Goal: Task Accomplishment & Management: Use online tool/utility

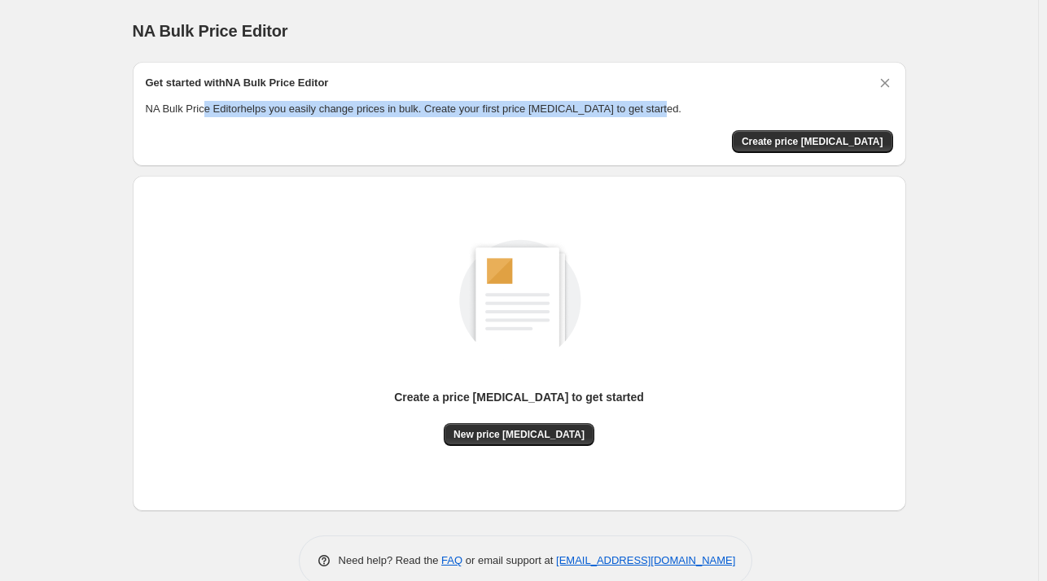
drag, startPoint x: 206, startPoint y: 108, endPoint x: 687, endPoint y: 100, distance: 481.4
click at [687, 101] on p "NA Bulk Price Editor helps you easily change prices in bulk. Create your first …" at bounding box center [520, 109] width 748 height 16
click at [854, 140] on span "Create price change job" at bounding box center [813, 141] width 142 height 13
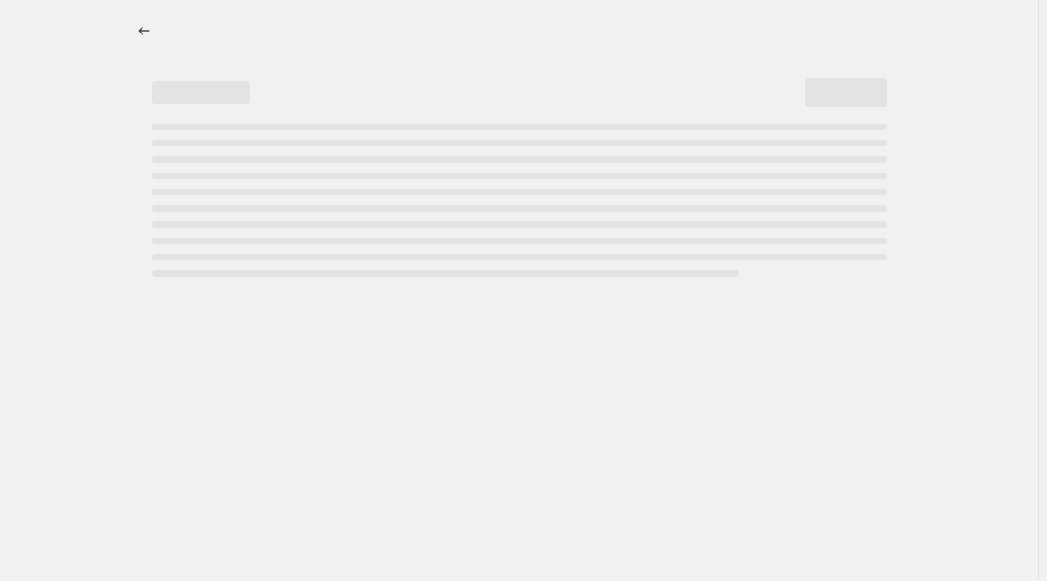
select select "percentage"
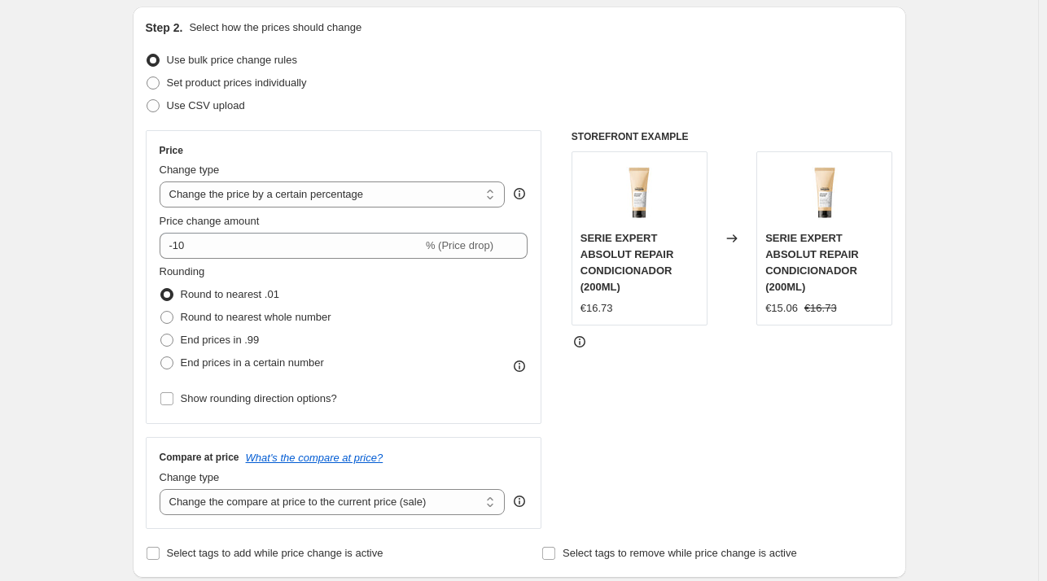
scroll to position [163, 0]
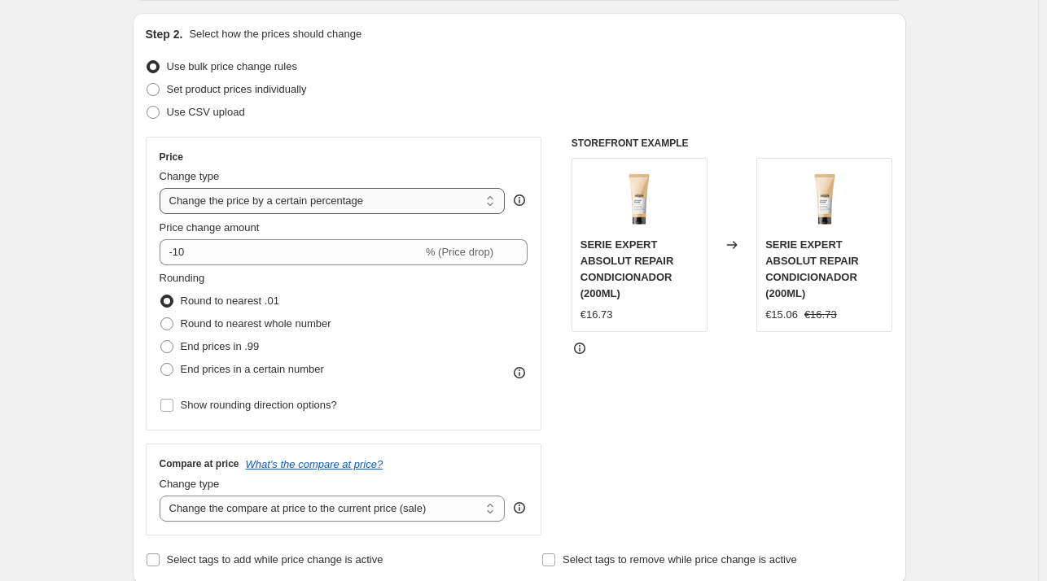
click at [407, 203] on select "Change the price to a certain amount Change the price by a certain amount Chang…" at bounding box center [333, 201] width 346 height 26
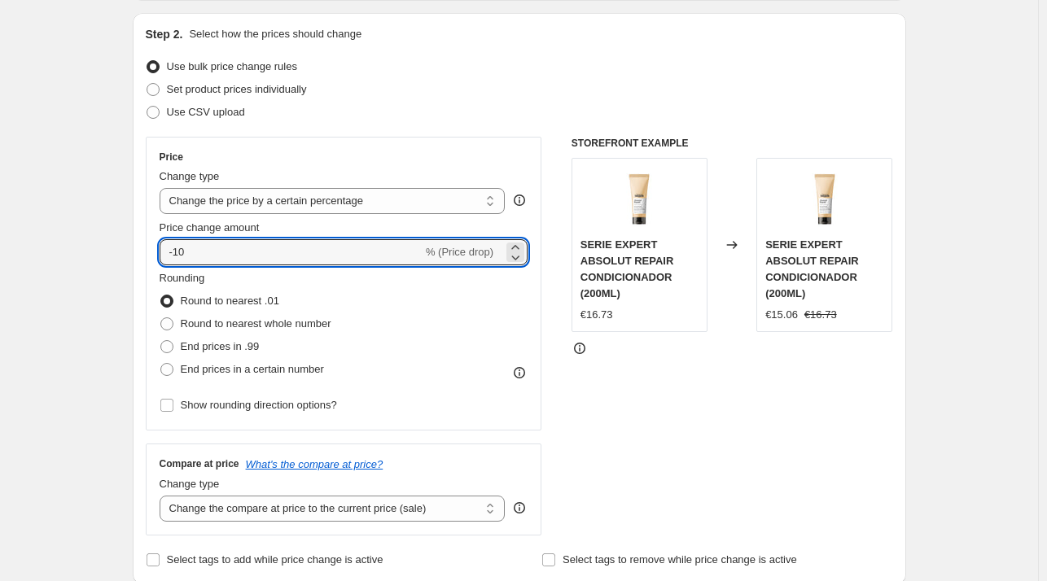
drag, startPoint x: 222, startPoint y: 252, endPoint x: 115, endPoint y: 248, distance: 106.7
type input "20"
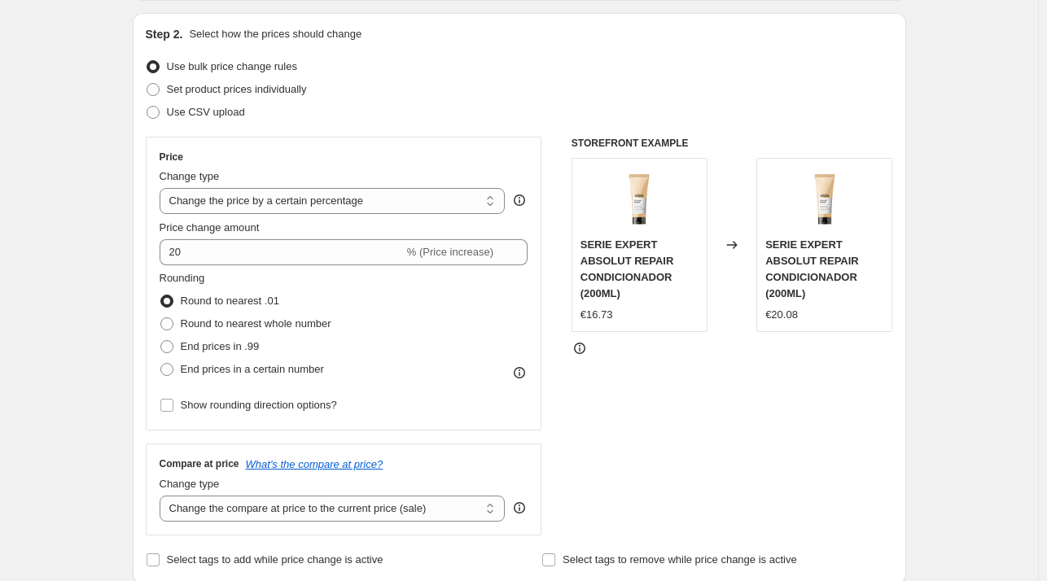
click at [437, 327] on div "Rounding Round to nearest .01 Round to nearest whole number End prices in .99 E…" at bounding box center [344, 325] width 369 height 111
click at [172, 370] on span at bounding box center [166, 369] width 13 height 13
click at [161, 364] on input "End prices in a certain number" at bounding box center [160, 363] width 1 height 1
radio input "true"
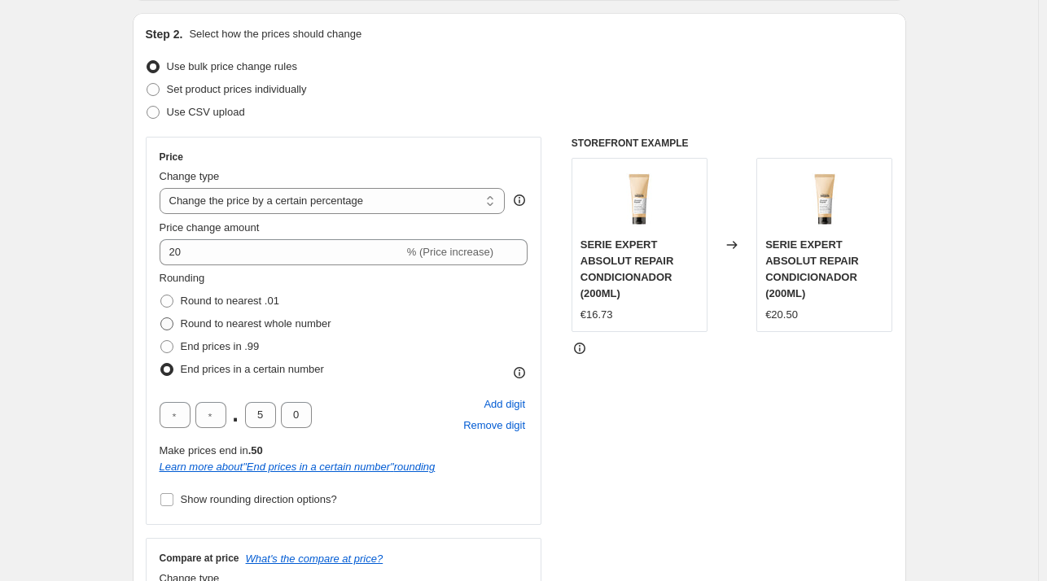
click at [172, 323] on span at bounding box center [166, 324] width 13 height 13
click at [161, 318] on input "Round to nearest whole number" at bounding box center [160, 318] width 1 height 1
radio input "true"
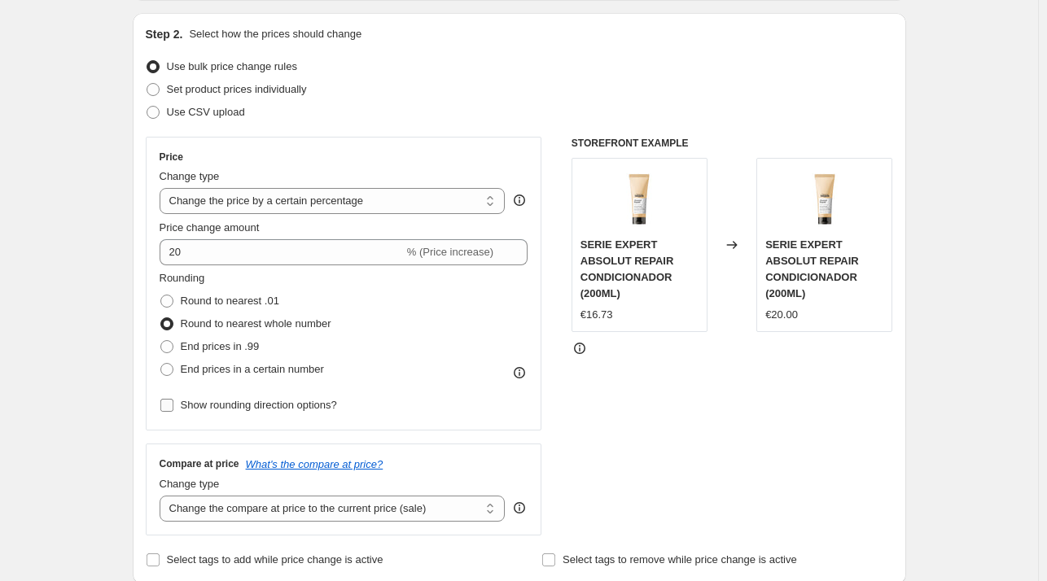
click at [173, 408] on input "Show rounding direction options?" at bounding box center [166, 405] width 13 height 13
checkbox input "true"
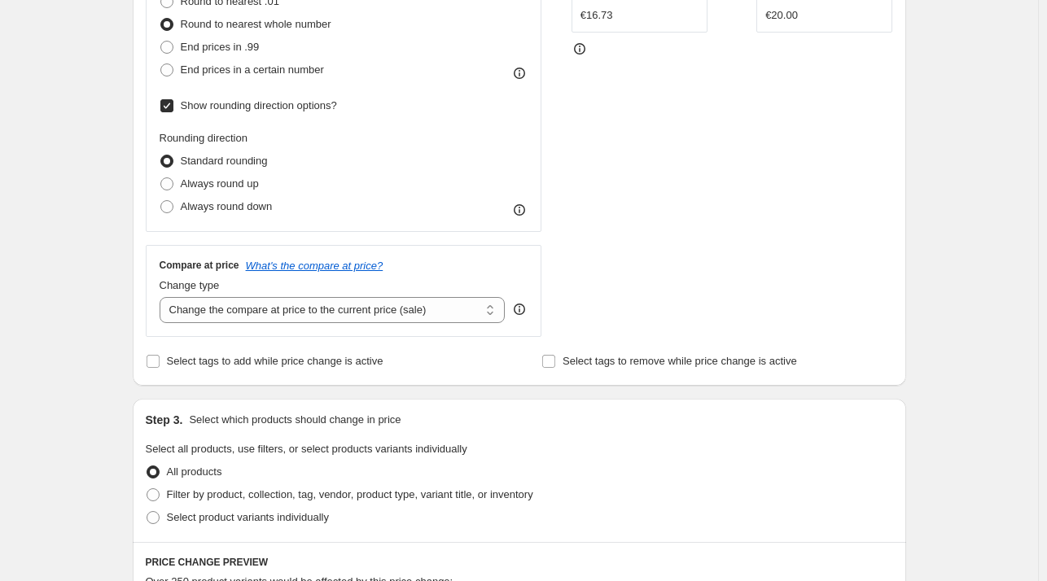
scroll to position [489, 0]
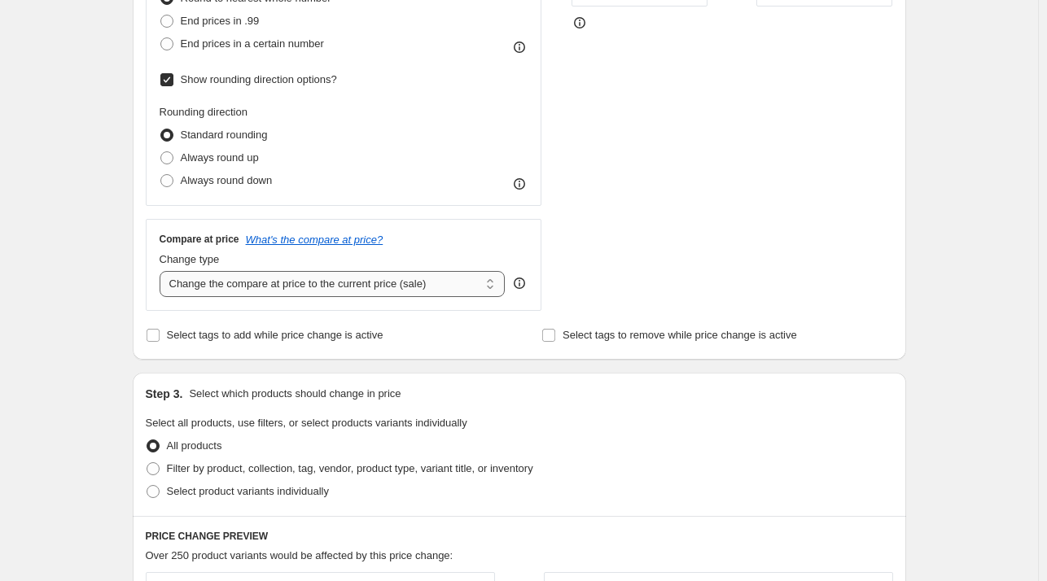
click at [467, 287] on select "Change the compare at price to the current price (sale) Change the compare at p…" at bounding box center [333, 284] width 346 height 26
click at [163, 271] on select "Change the compare at price to the current price (sale) Change the compare at p…" at bounding box center [333, 284] width 346 height 26
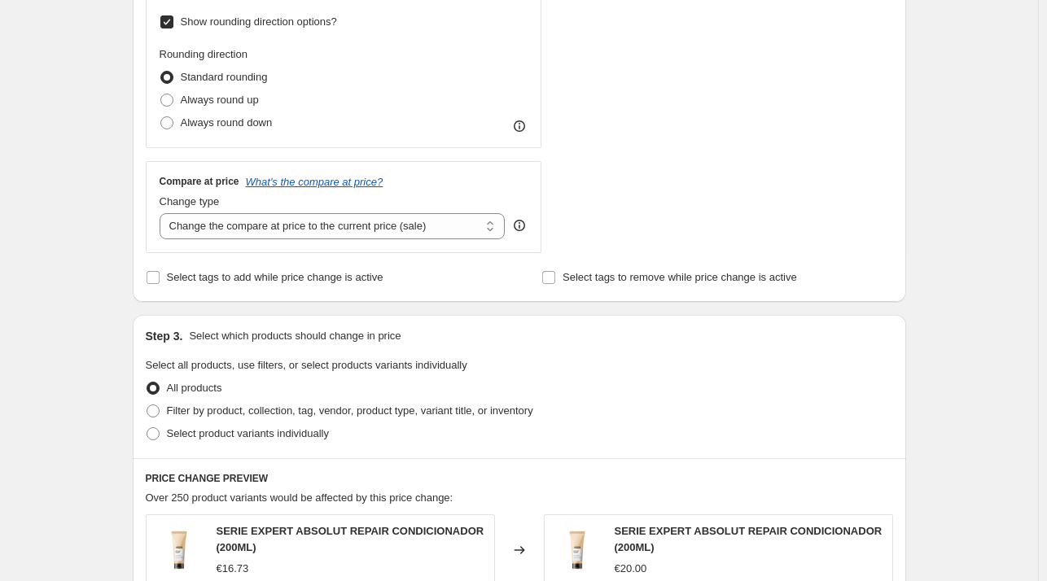
scroll to position [570, 0]
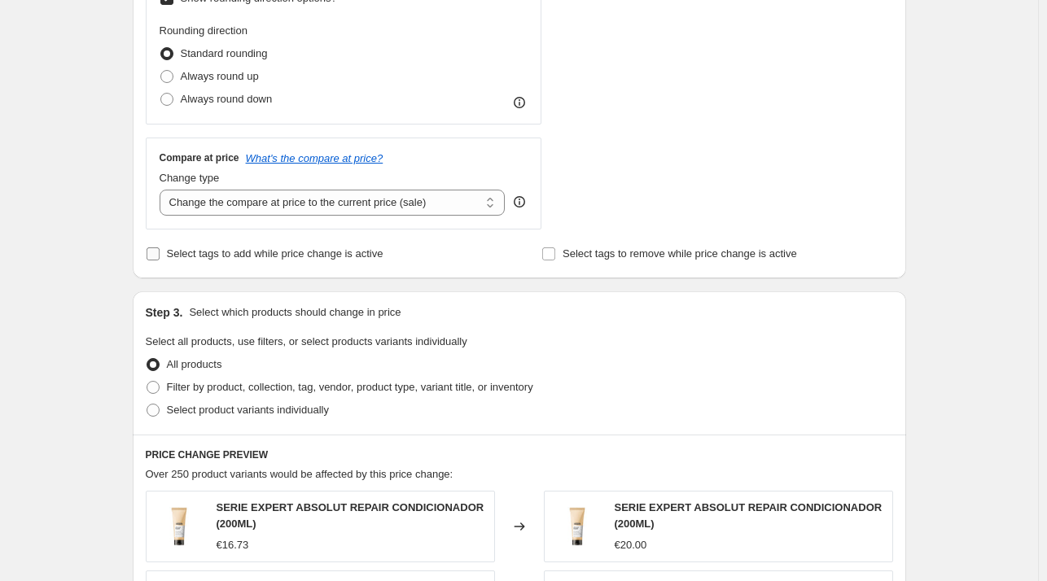
click at [163, 263] on label "Select tags to add while price change is active" at bounding box center [265, 254] width 238 height 23
click at [160, 261] on input "Select tags to add while price change is active" at bounding box center [153, 254] width 13 height 13
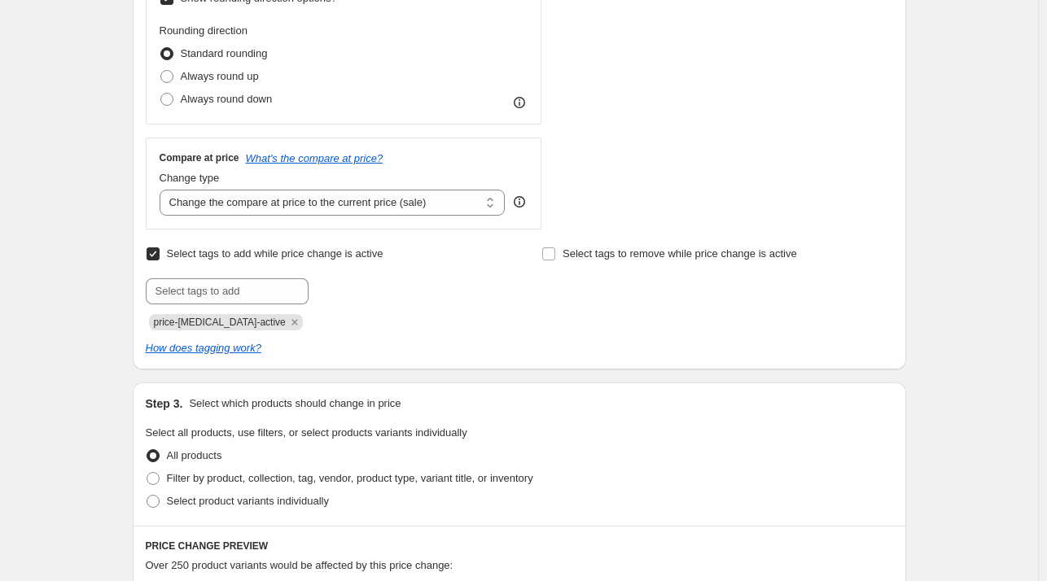
click at [161, 261] on label "Select tags to add while price change is active" at bounding box center [265, 254] width 238 height 23
click at [160, 261] on input "Select tags to add while price change is active" at bounding box center [153, 254] width 13 height 13
checkbox input "false"
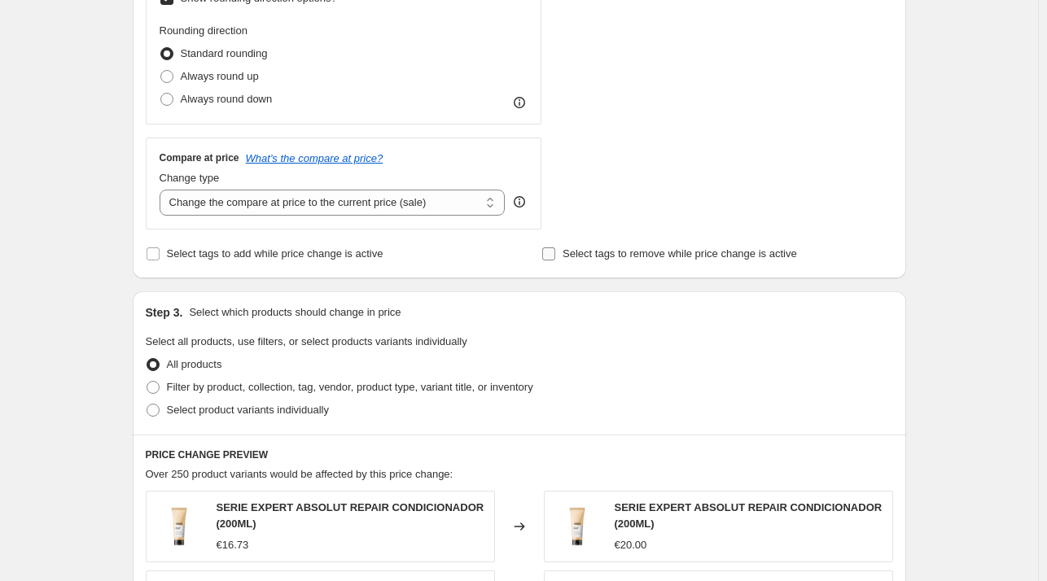
click at [546, 255] on input "Select tags to remove while price change is active" at bounding box center [548, 254] width 13 height 13
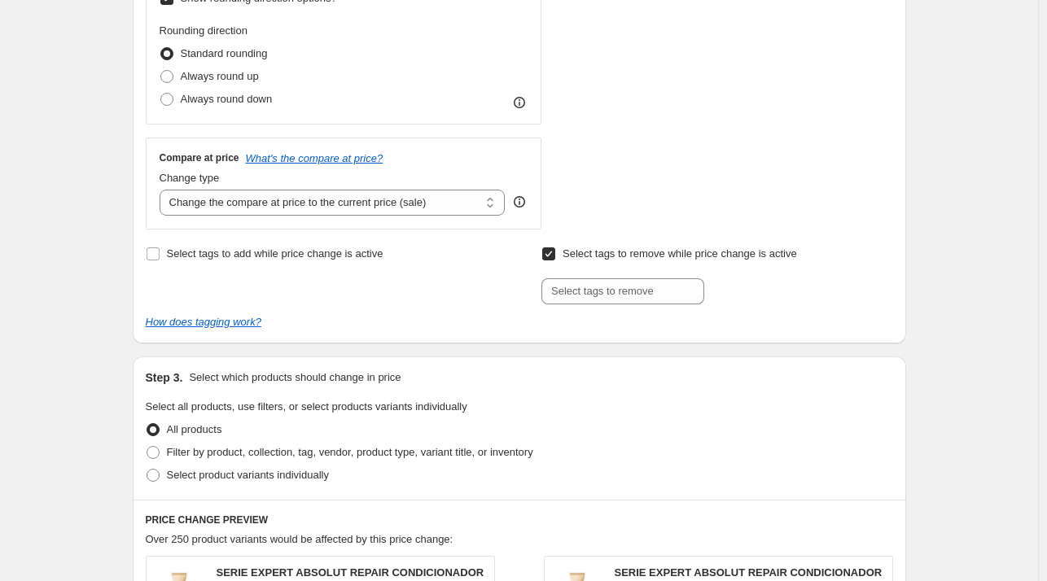
click at [546, 255] on input "Select tags to remove while price change is active" at bounding box center [548, 254] width 13 height 13
checkbox input "false"
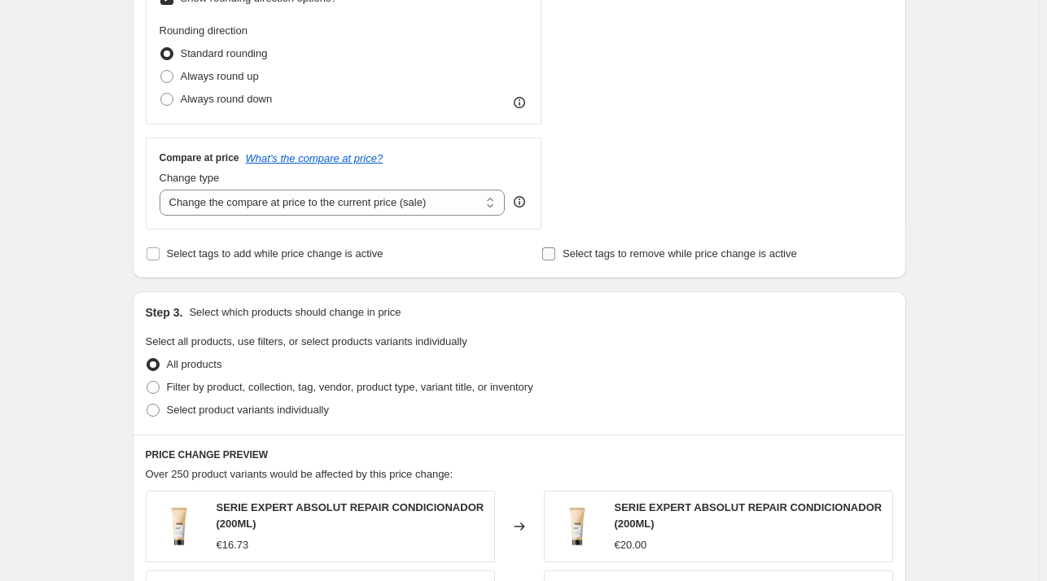
scroll to position [733, 0]
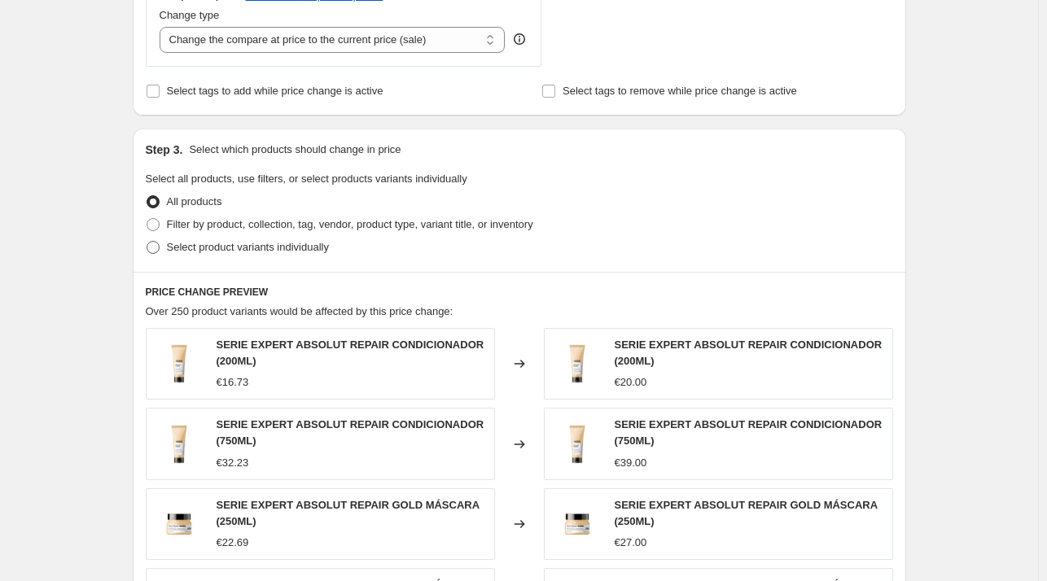
click at [153, 248] on span at bounding box center [153, 247] width 13 height 13
click at [147, 242] on input "Select product variants individually" at bounding box center [147, 241] width 1 height 1
radio input "true"
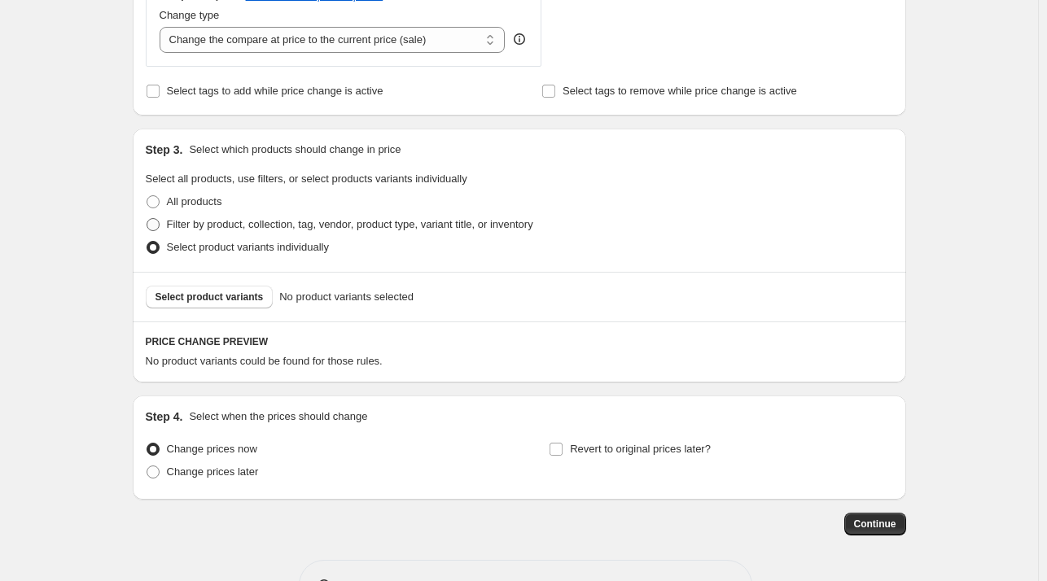
click at [153, 233] on label "Filter by product, collection, tag, vendor, product type, variant title, or inv…" at bounding box center [340, 224] width 388 height 23
click at [147, 219] on input "Filter by product, collection, tag, vendor, product type, variant title, or inv…" at bounding box center [147, 218] width 1 height 1
radio input "true"
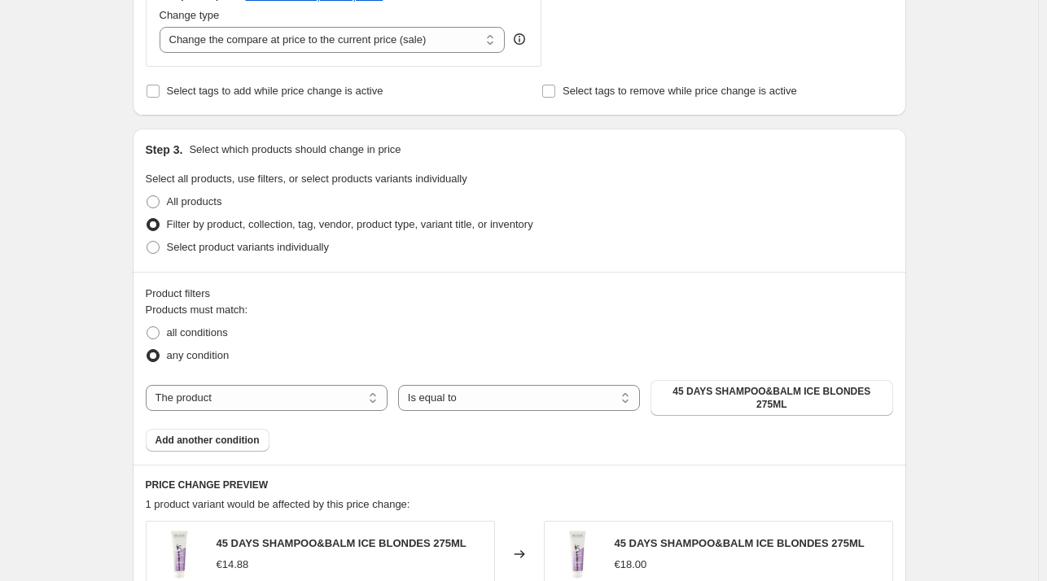
scroll to position [896, 0]
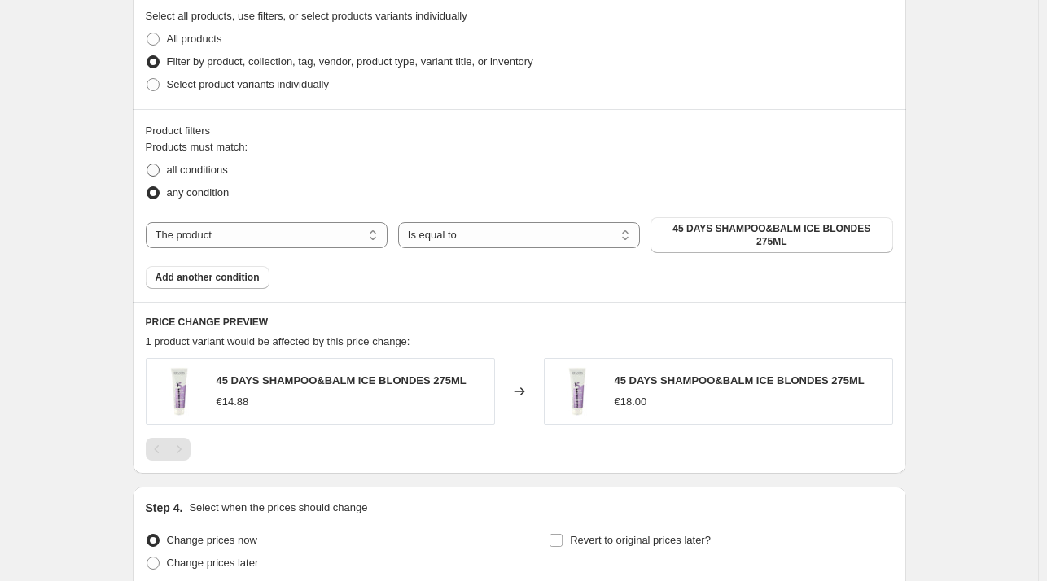
click at [158, 168] on span at bounding box center [153, 170] width 13 height 13
click at [147, 165] on input "all conditions" at bounding box center [147, 164] width 1 height 1
radio input "true"
click at [160, 192] on span at bounding box center [153, 193] width 13 height 13
click at [147, 187] on input "any condition" at bounding box center [147, 187] width 1 height 1
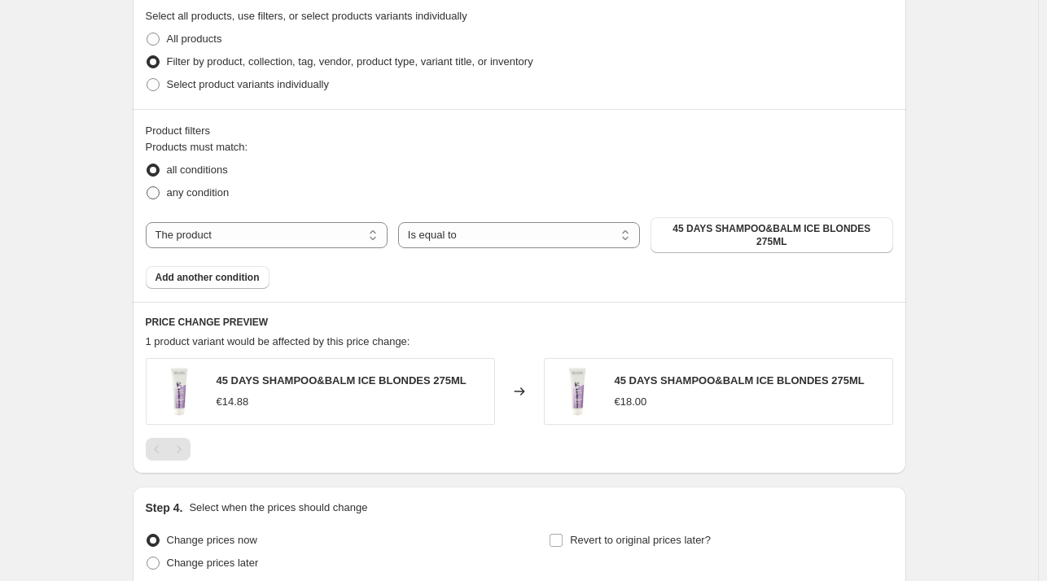
radio input "true"
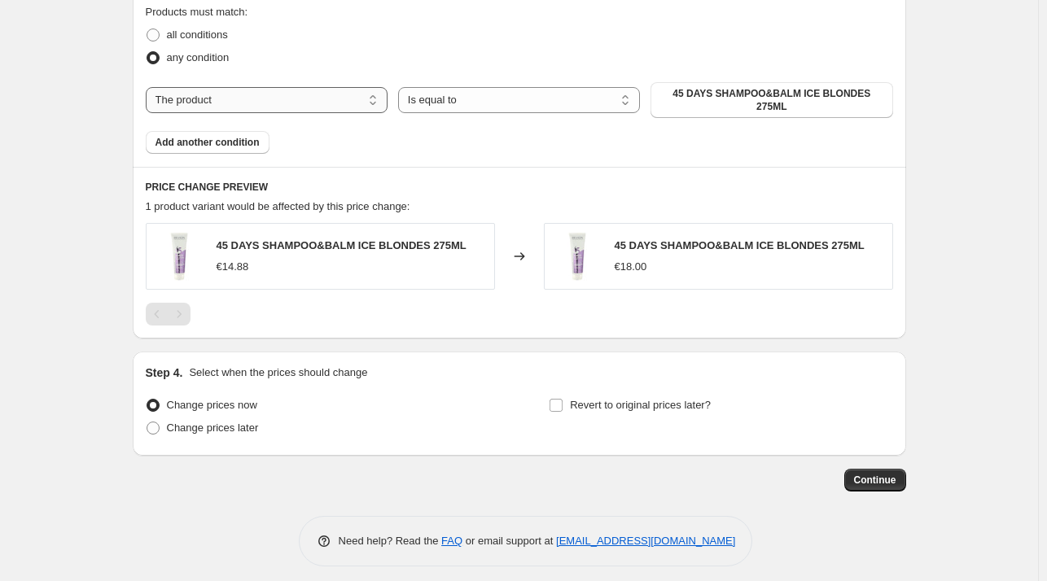
click at [215, 95] on select "The product The product's collection The product's tag The product's vendor The…" at bounding box center [267, 100] width 242 height 26
select select "collection"
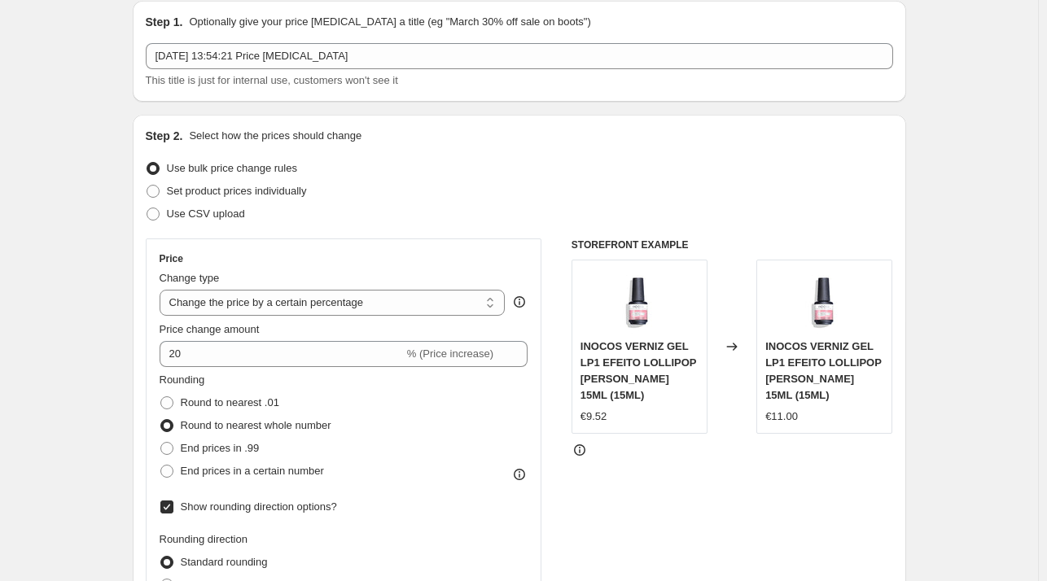
scroll to position [163, 0]
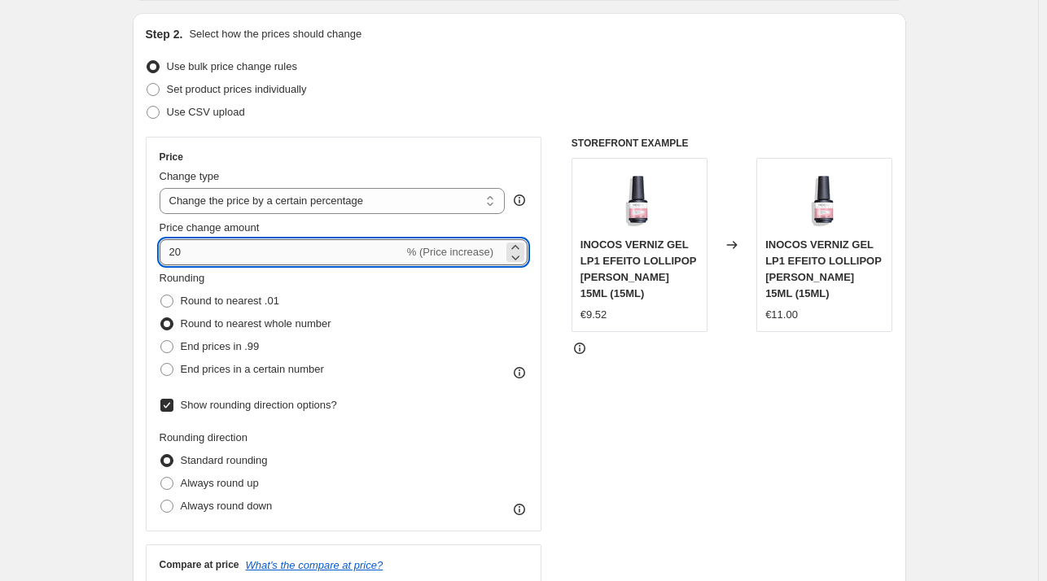
click at [261, 248] on input "20" at bounding box center [282, 252] width 244 height 26
click at [511, 253] on icon at bounding box center [515, 257] width 16 height 16
click at [521, 253] on icon at bounding box center [515, 257] width 16 height 16
click at [519, 246] on icon at bounding box center [514, 247] width 7 height 4
type input "19"
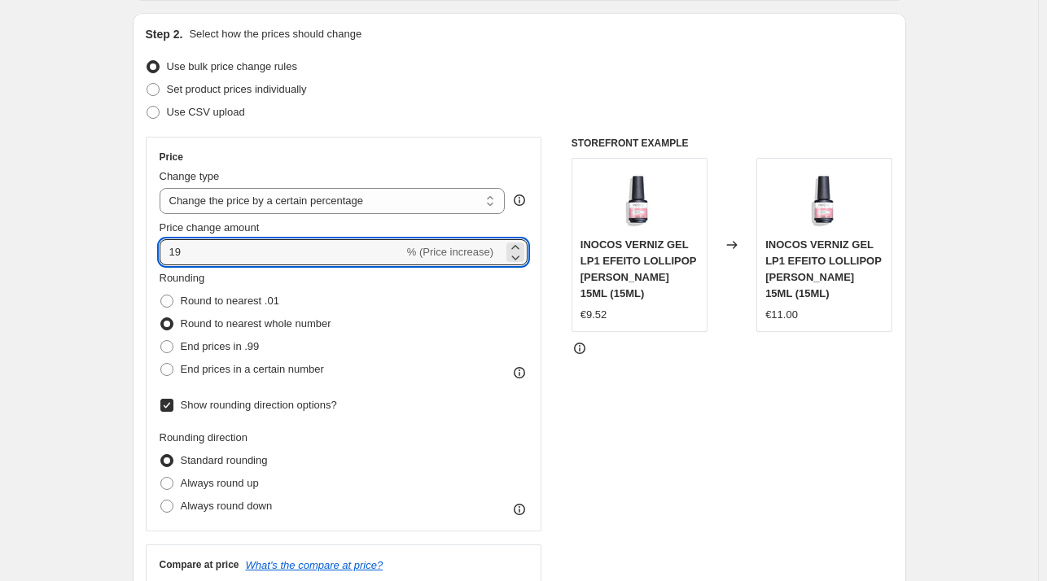
drag, startPoint x: 199, startPoint y: 253, endPoint x: 127, endPoint y: 252, distance: 71.7
click at [612, 320] on div "STOREFRONT EXAMPLE INOCOS VERNIZ GEL LP1 EFEITO LOLLIPOP ROSA 15ML (15ML) €9.52…" at bounding box center [733, 387] width 322 height 500
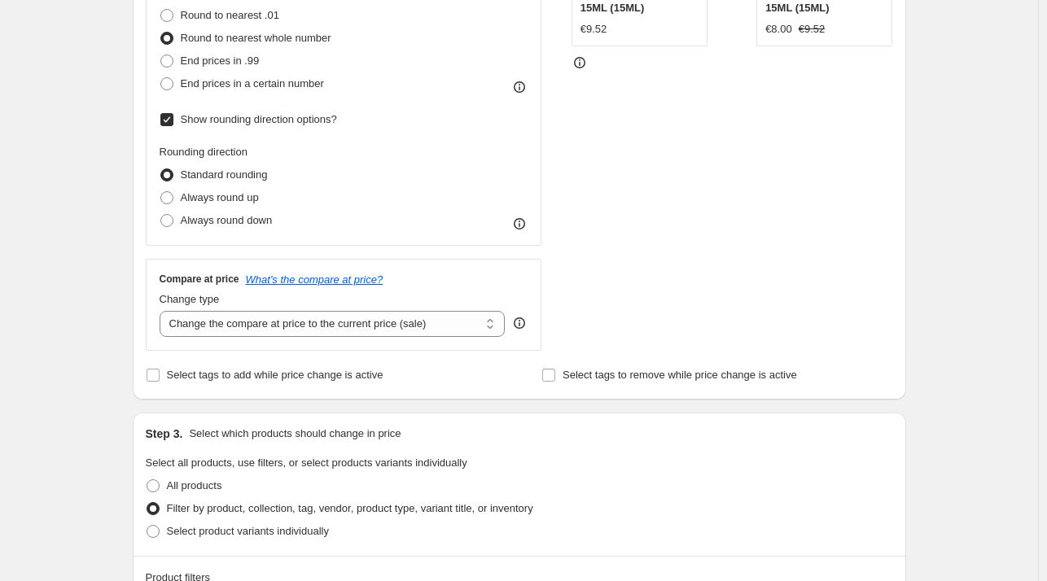
scroll to position [326, 0]
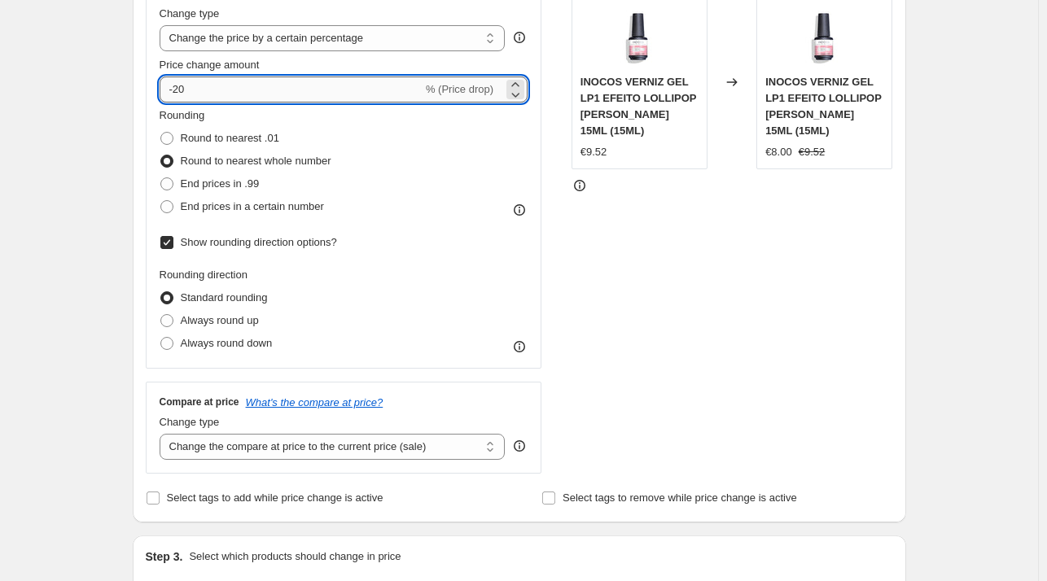
click at [191, 90] on input "-20" at bounding box center [291, 90] width 263 height 26
type input "-25"
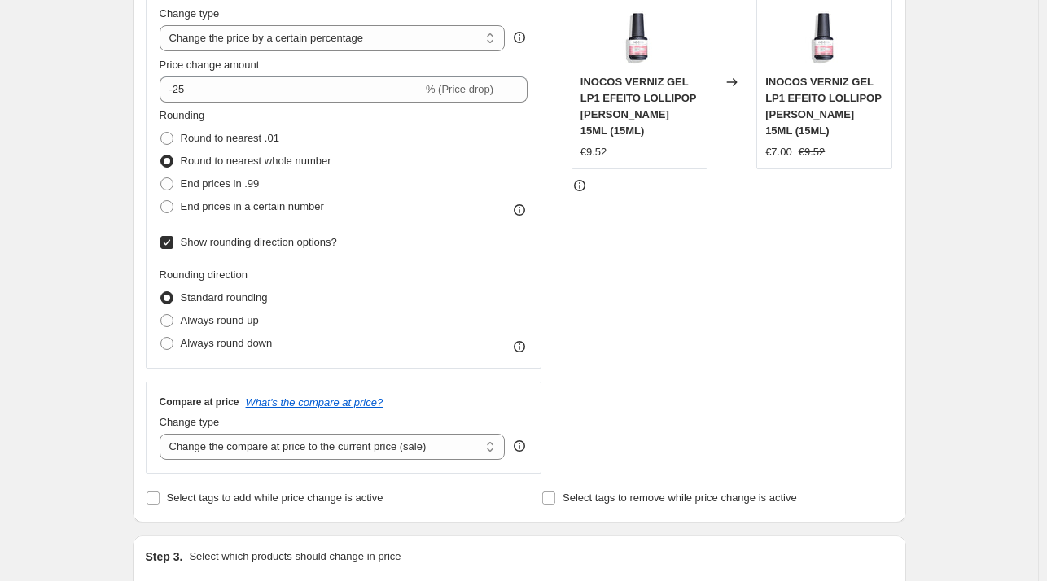
click at [687, 235] on div "STOREFRONT EXAMPLE INOCOS VERNIZ GEL LP1 EFEITO LOLLIPOP ROSA 15ML (15ML) €9.52…" at bounding box center [733, 224] width 322 height 500
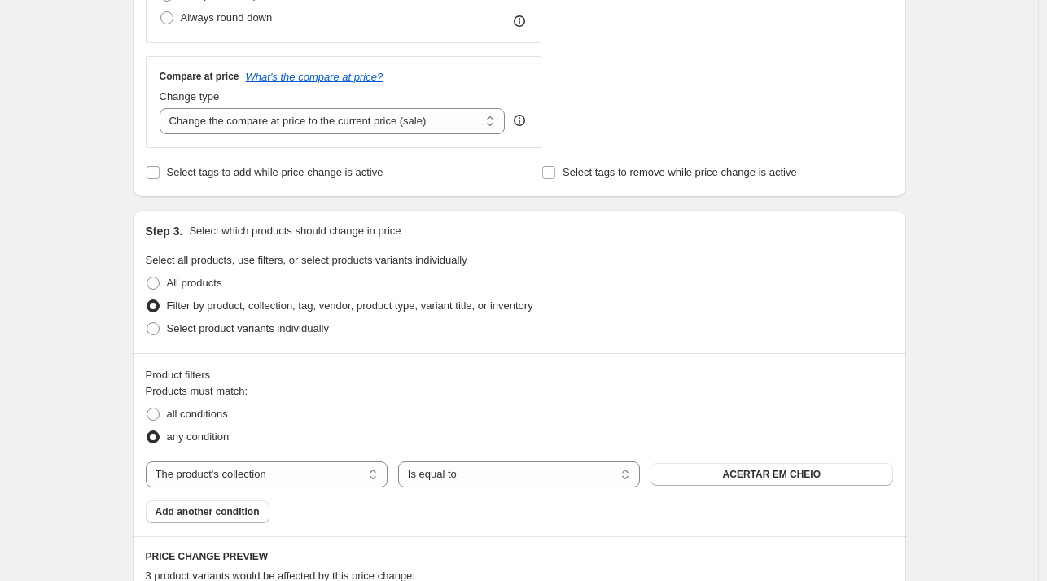
scroll to position [814, 0]
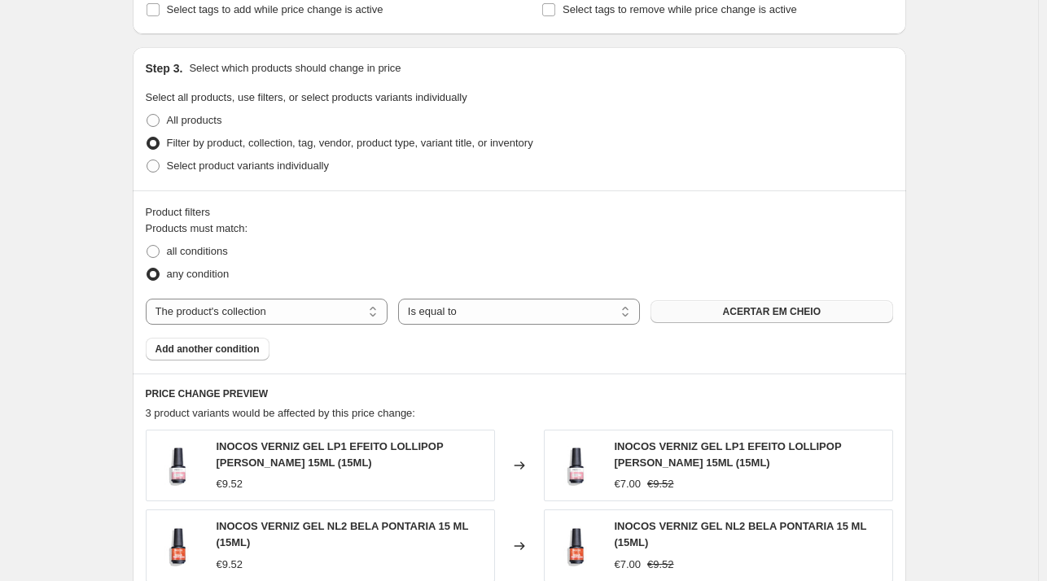
click at [694, 313] on button "ACERTAR EM CHEIO" at bounding box center [772, 312] width 242 height 23
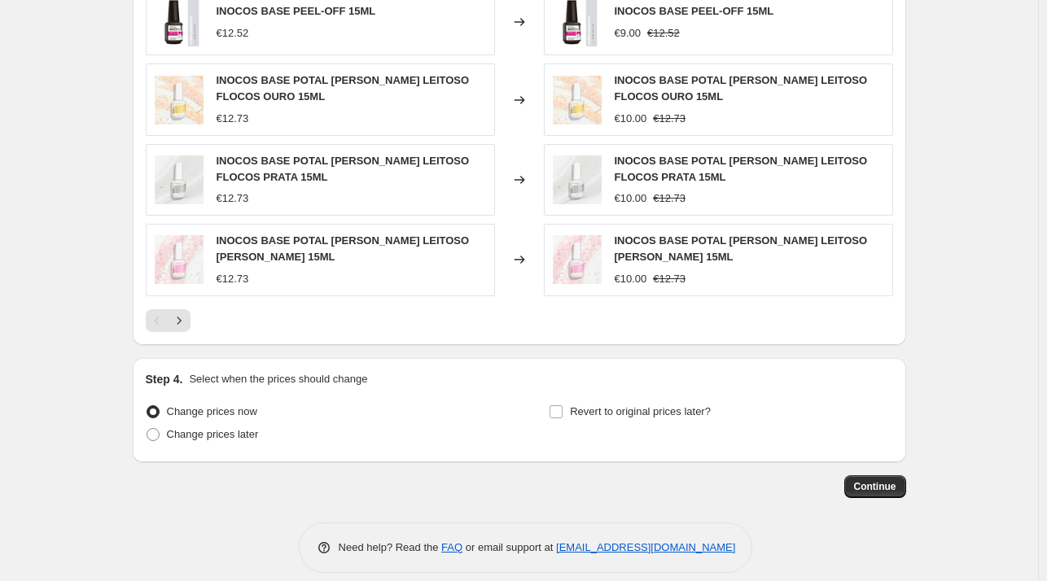
scroll to position [1350, 0]
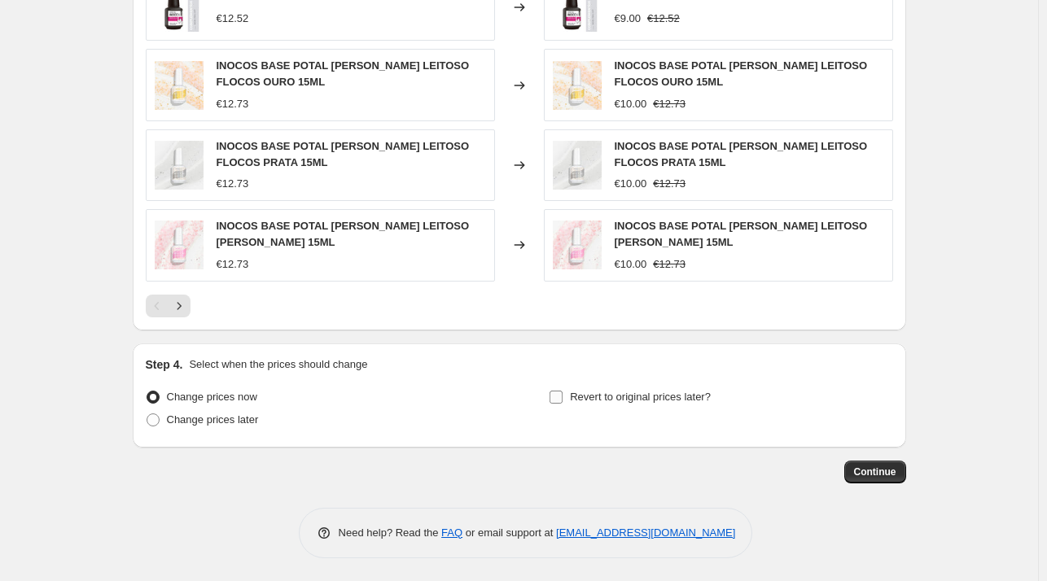
click at [561, 396] on input "Revert to original prices later?" at bounding box center [556, 397] width 13 height 13
checkbox input "true"
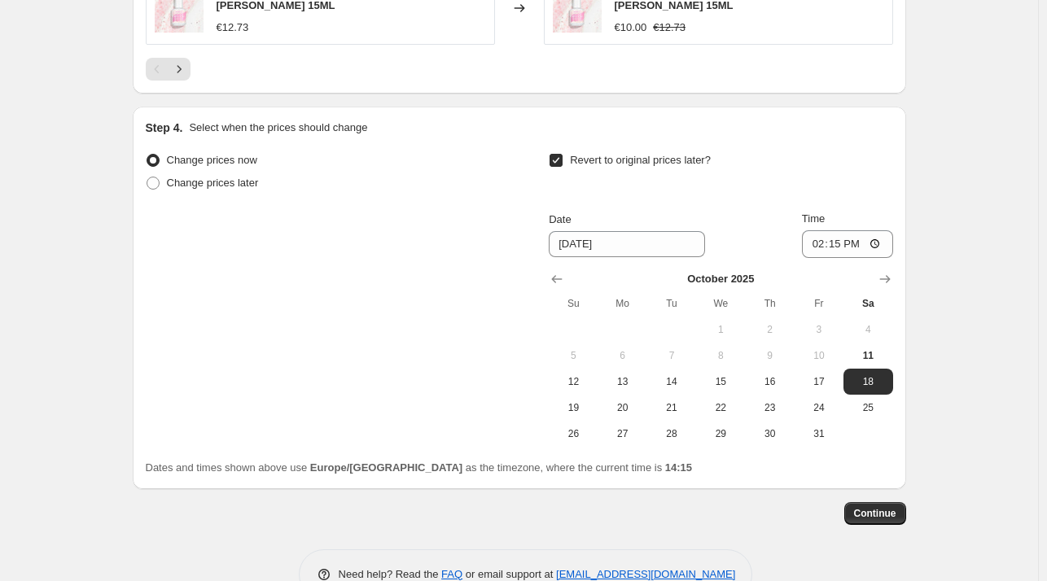
scroll to position [1595, 0]
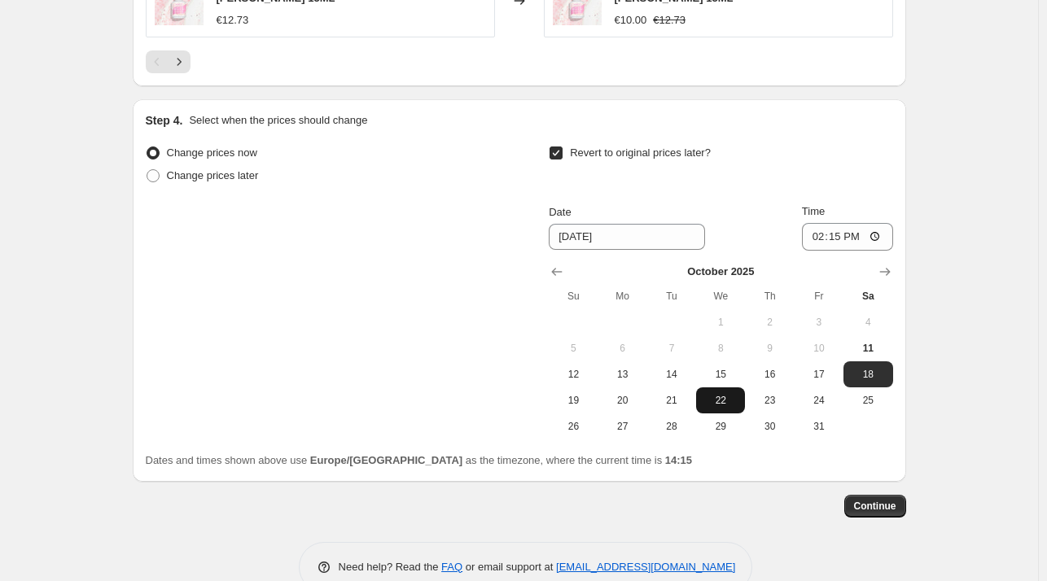
click at [713, 405] on button "22" at bounding box center [720, 401] width 49 height 26
type input "[DATE]"
click at [877, 231] on input "14:15" at bounding box center [847, 237] width 91 height 28
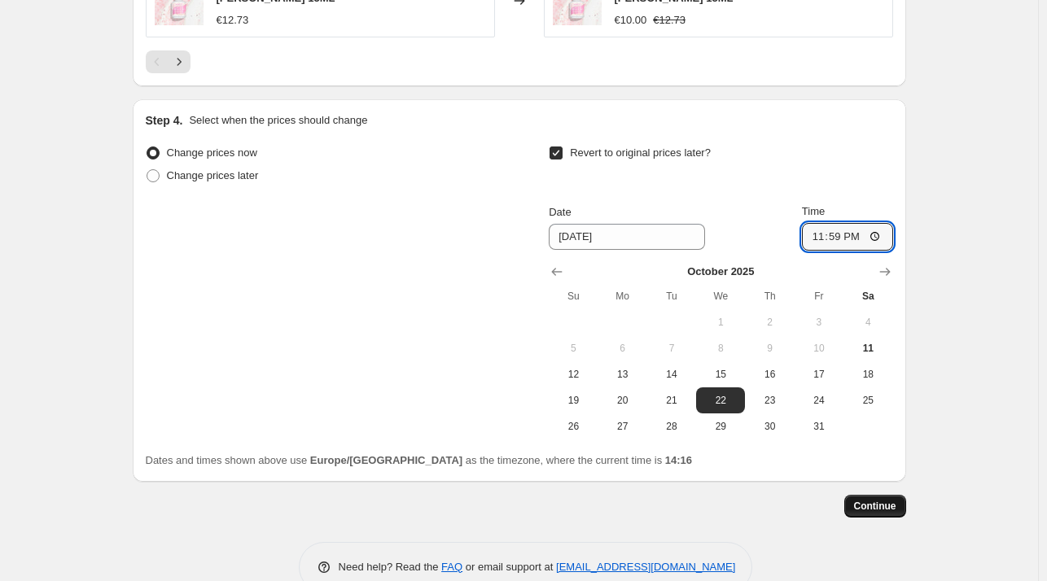
type input "23:59"
click at [889, 500] on span "Continue" at bounding box center [875, 506] width 42 height 13
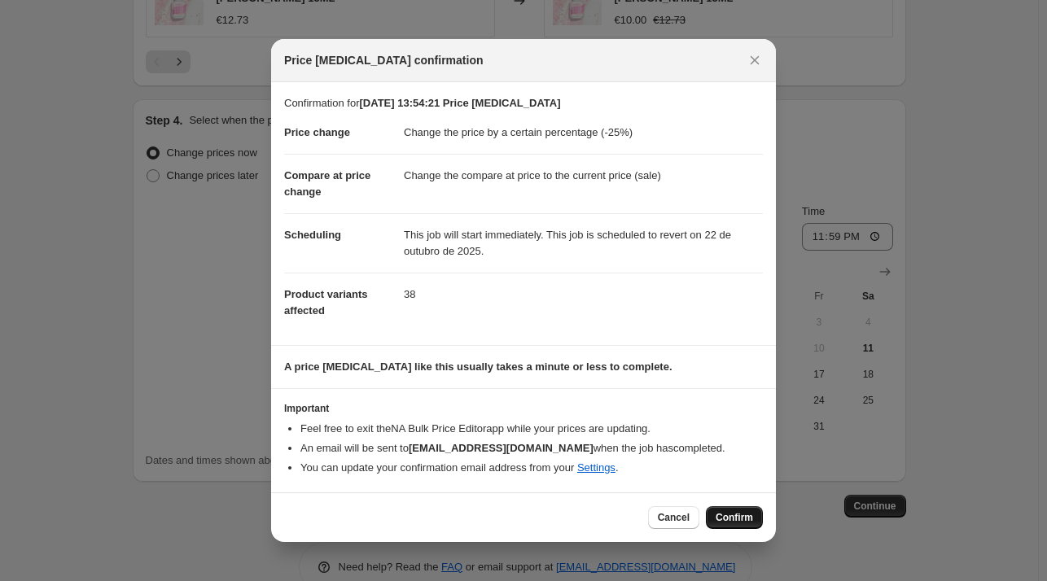
click at [743, 521] on span "Confirm" at bounding box center [734, 517] width 37 height 13
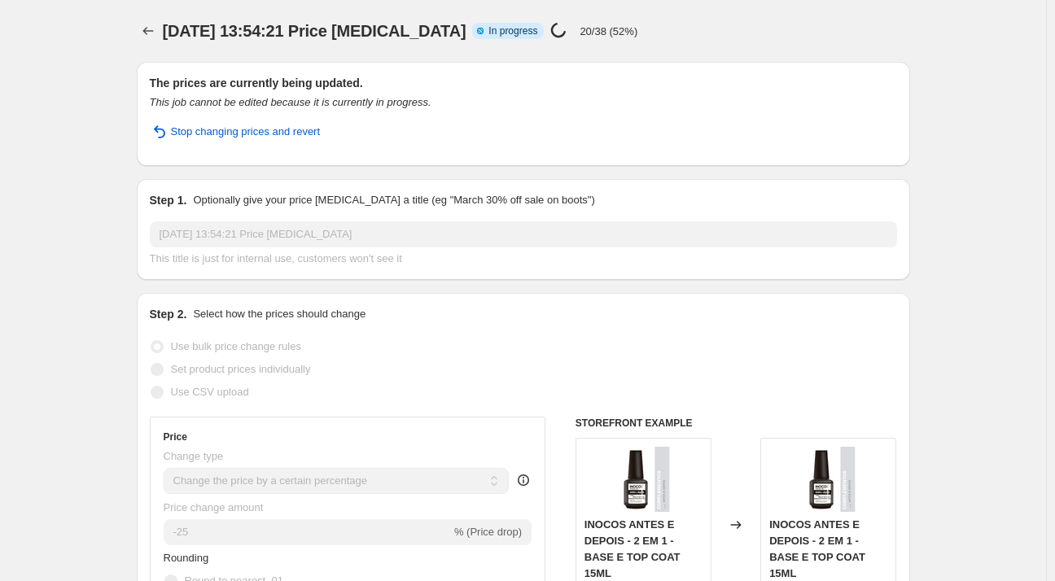
select select "percentage"
select select "collection"
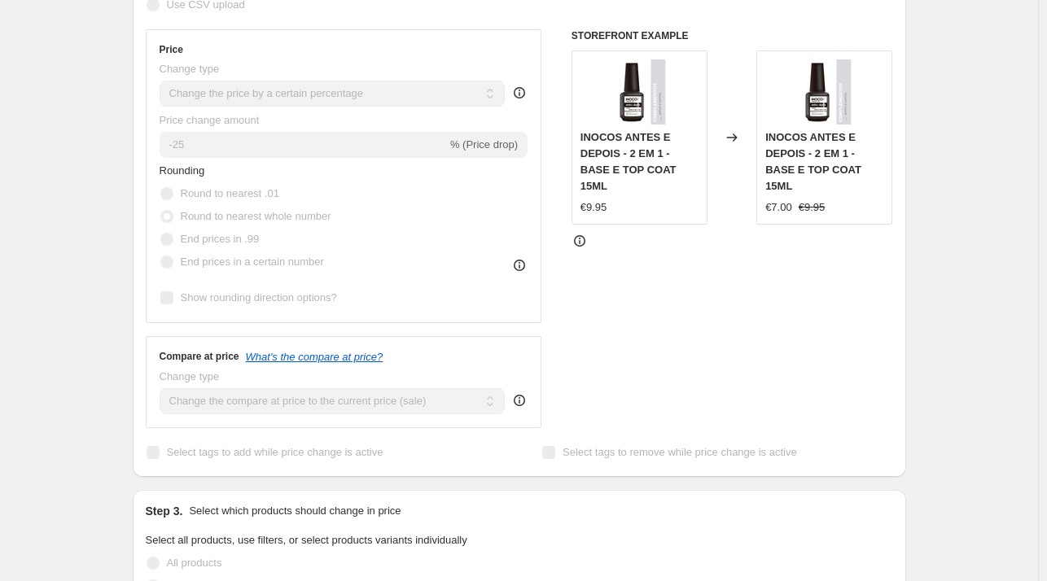
scroll to position [197, 0]
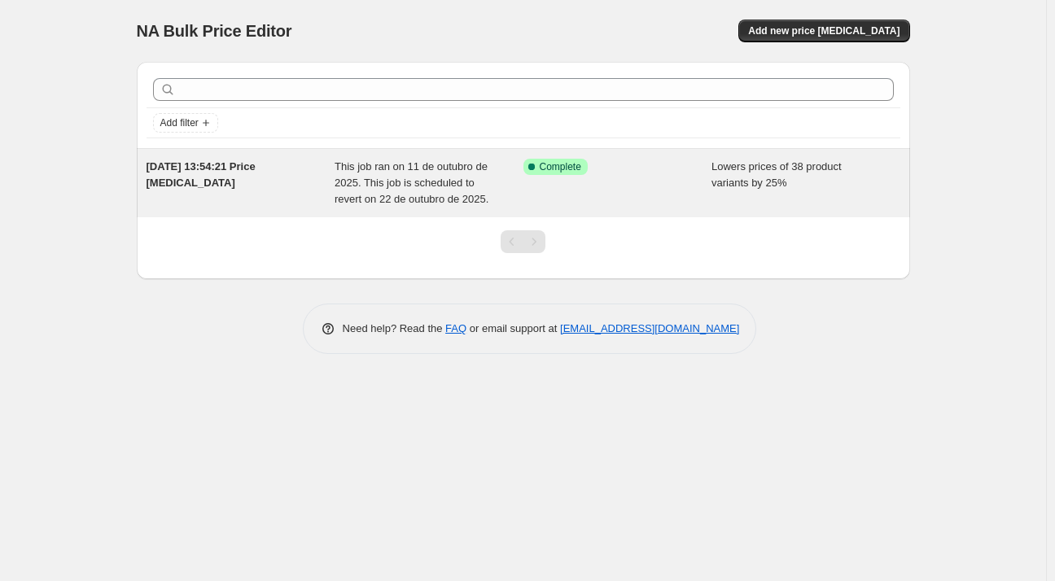
click at [447, 169] on span "This job ran on 11 de outubro de 2025. This job is scheduled to revert on 22 de…" at bounding box center [412, 182] width 154 height 45
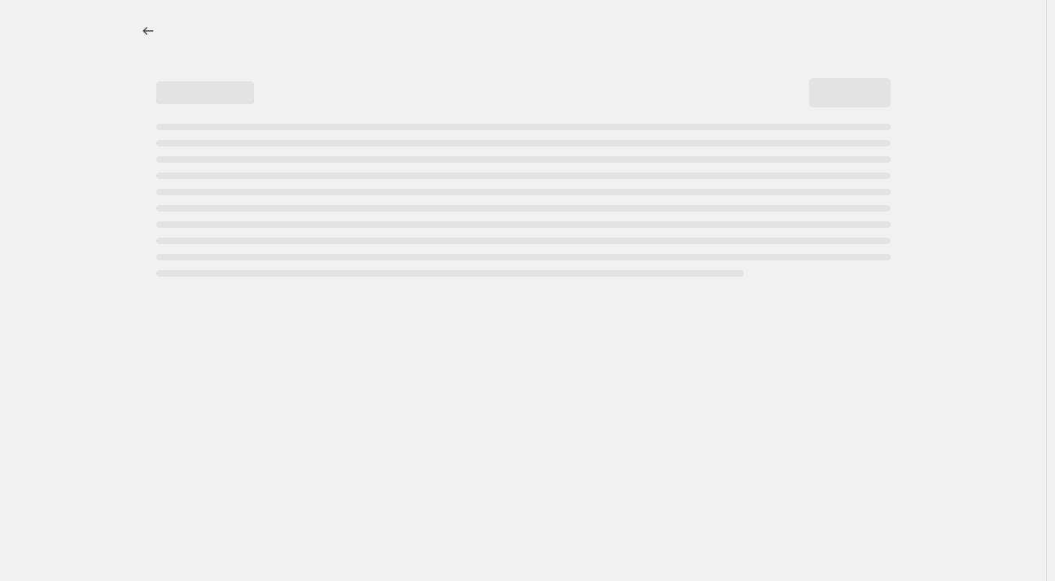
select select "percentage"
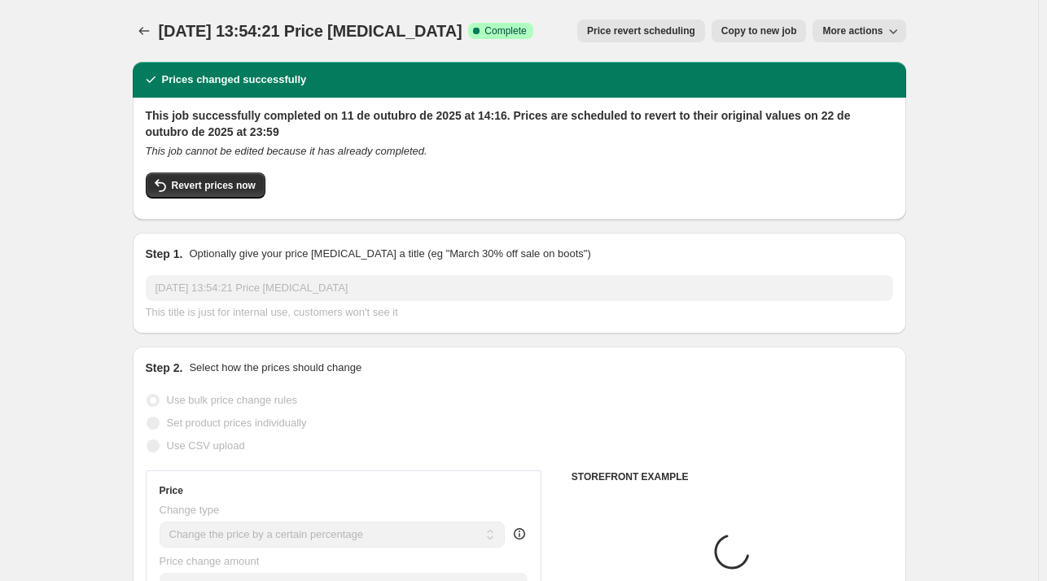
select select "collection"
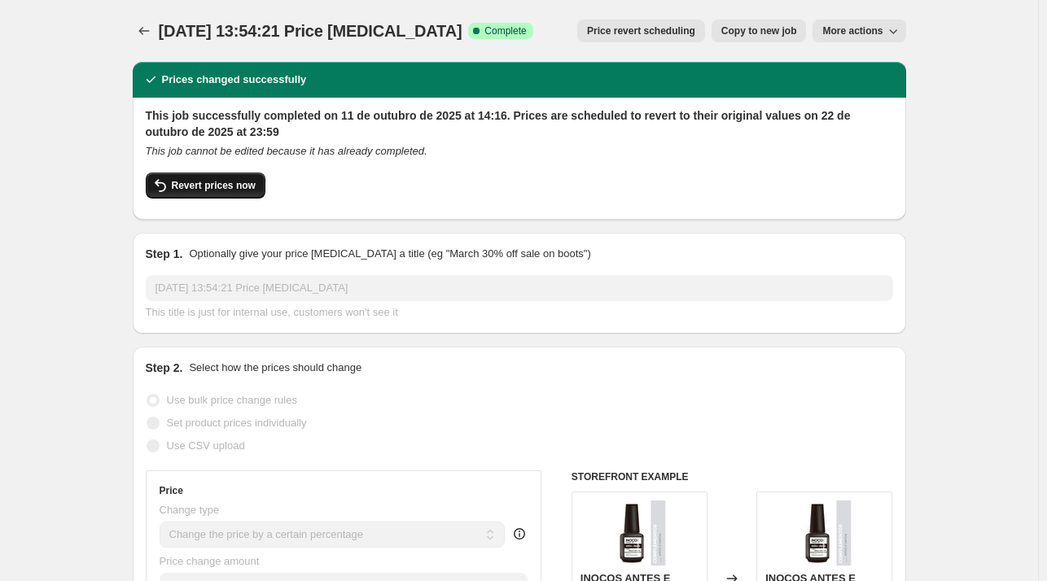
click at [192, 190] on span "Revert prices now" at bounding box center [214, 185] width 84 height 13
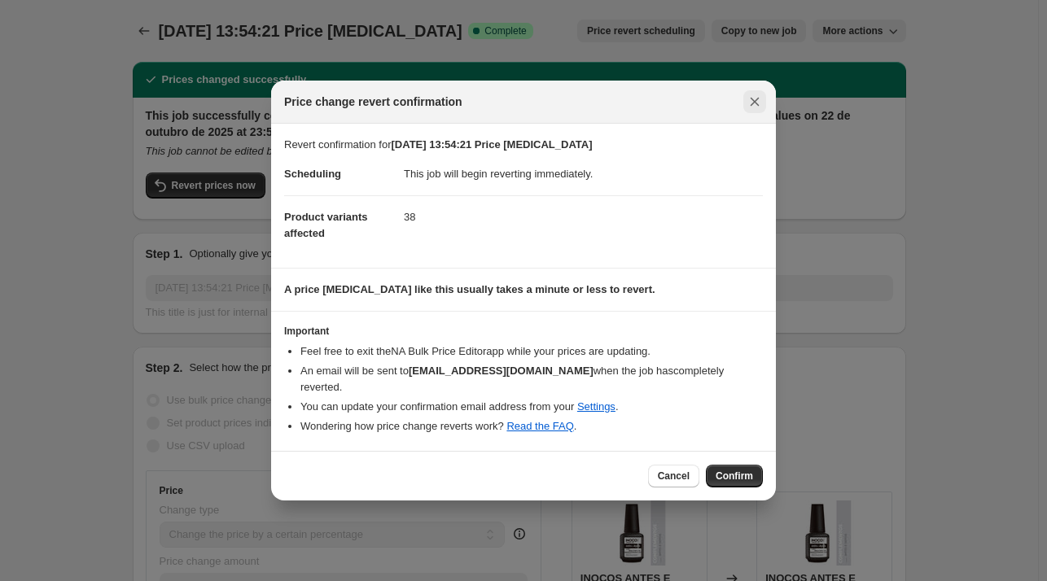
click at [759, 108] on icon "Close" at bounding box center [755, 102] width 16 height 16
checkbox input "true"
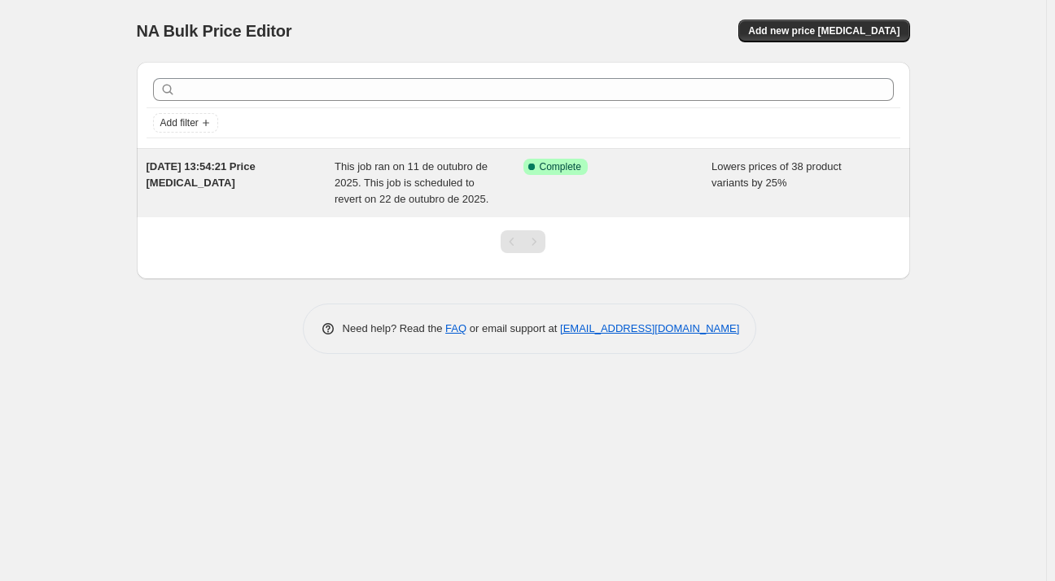
click at [489, 177] on div "This job ran on 11 de outubro de 2025. This job is scheduled to revert on 22 de…" at bounding box center [429, 183] width 189 height 49
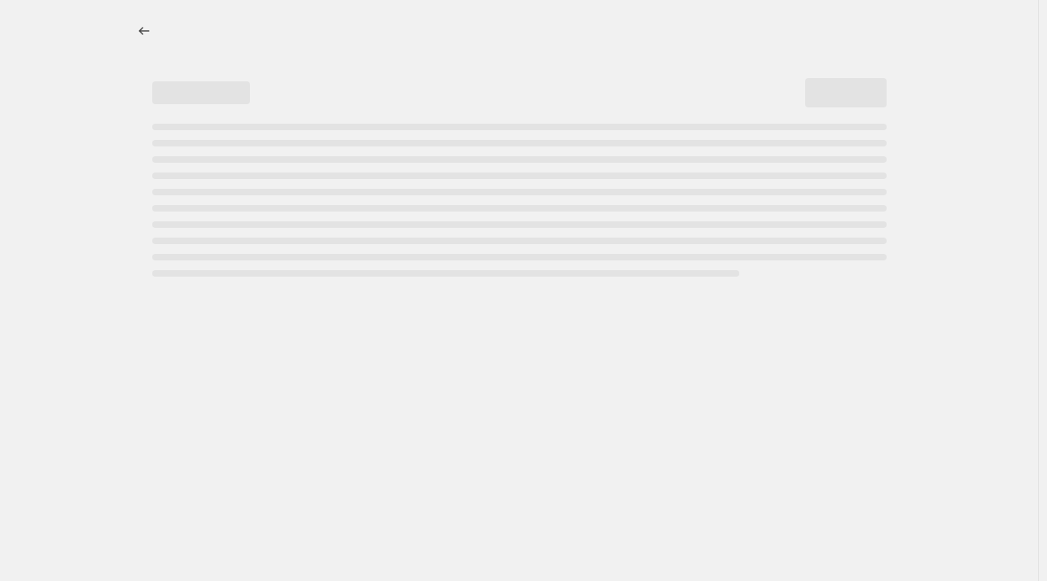
select select "percentage"
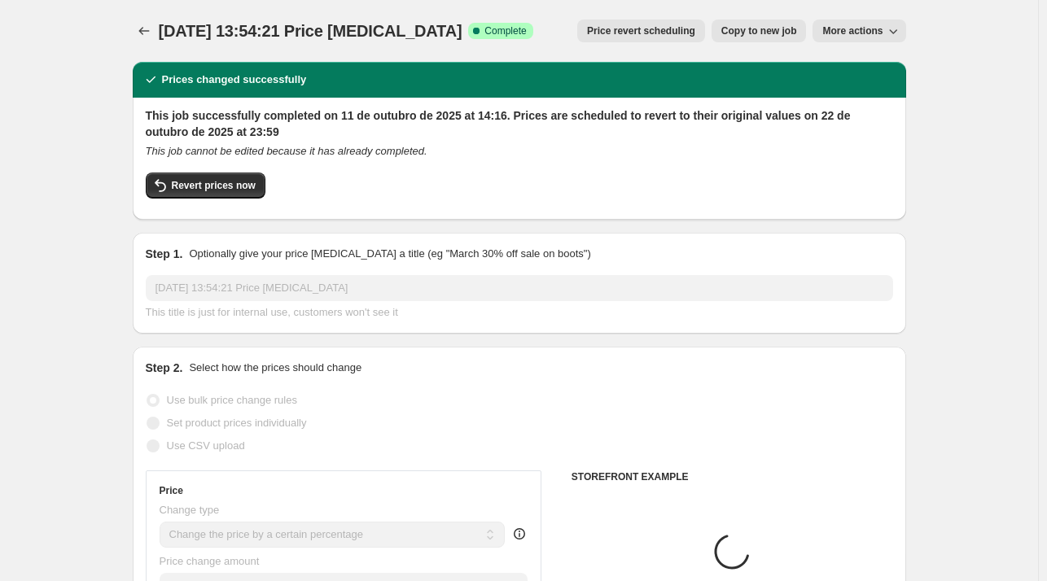
select select "collection"
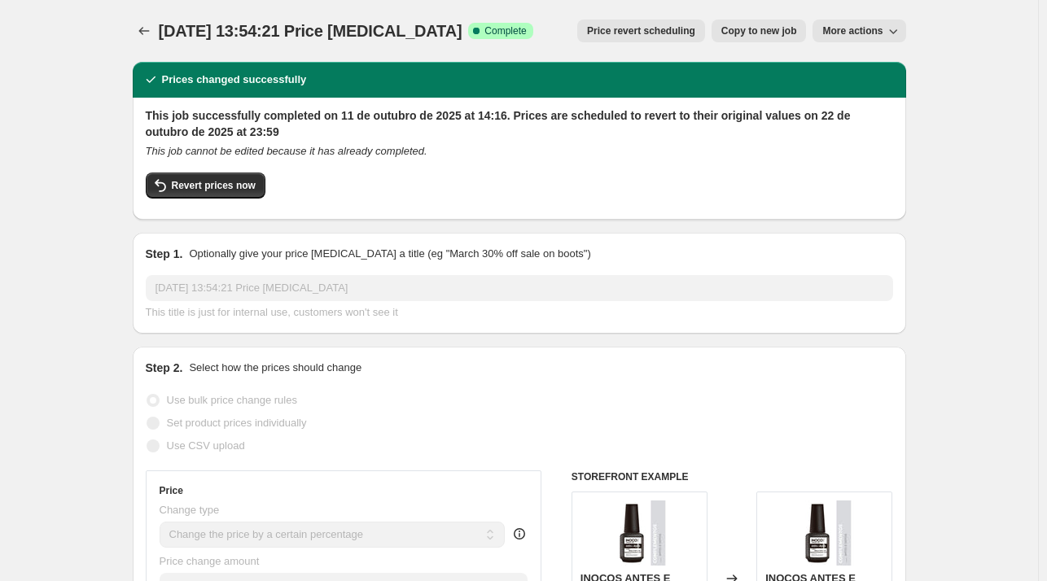
click at [840, 24] on button "More actions" at bounding box center [859, 31] width 93 height 23
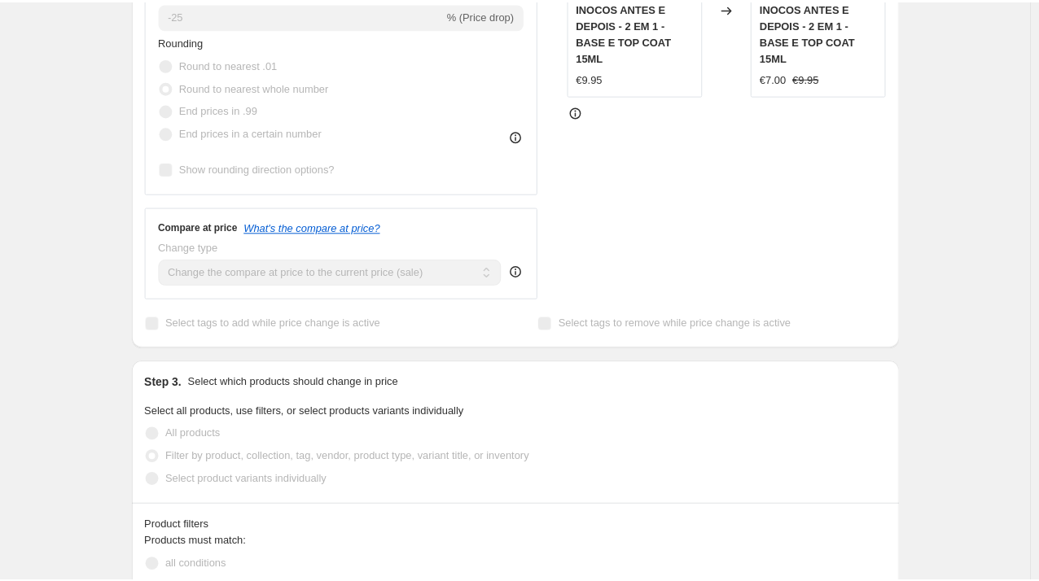
scroll to position [733, 0]
